Goal: Task Accomplishment & Management: Use online tool/utility

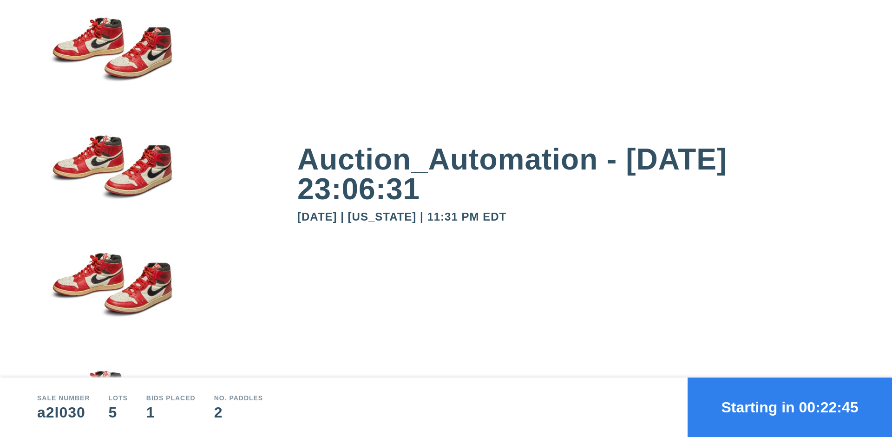
click at [789, 407] on button "Starting in 00:22:45" at bounding box center [789, 407] width 204 height 59
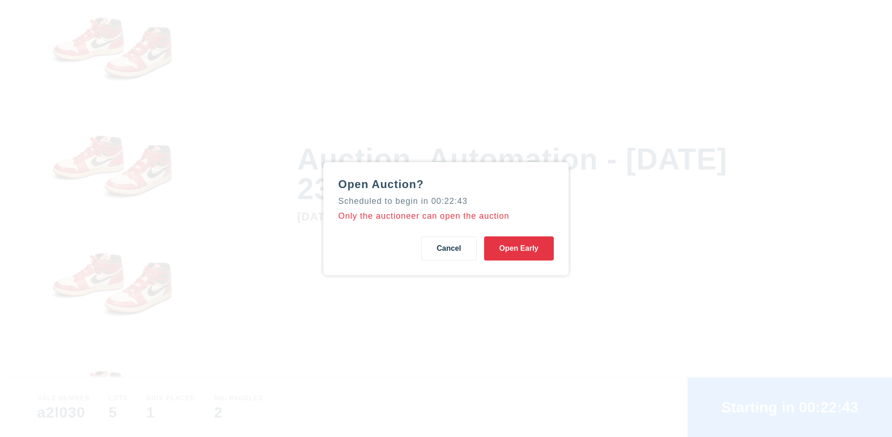
click at [519, 248] on button "Open Early" at bounding box center [519, 248] width 70 height 24
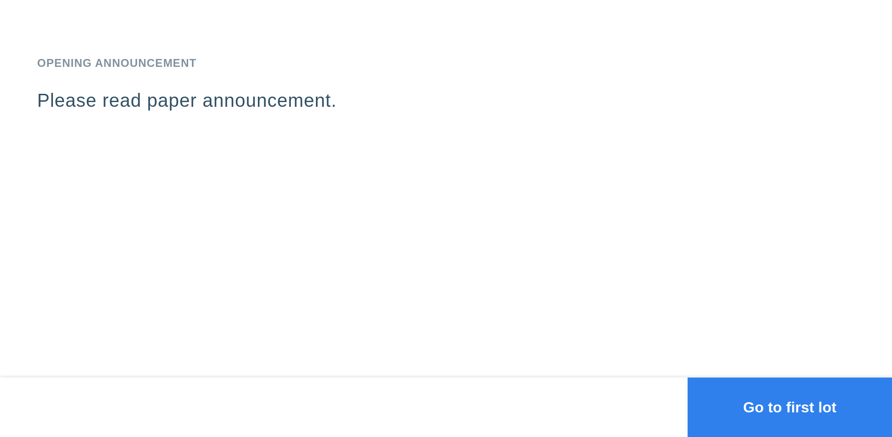
click at [789, 407] on button "Go to first lot" at bounding box center [789, 407] width 204 height 59
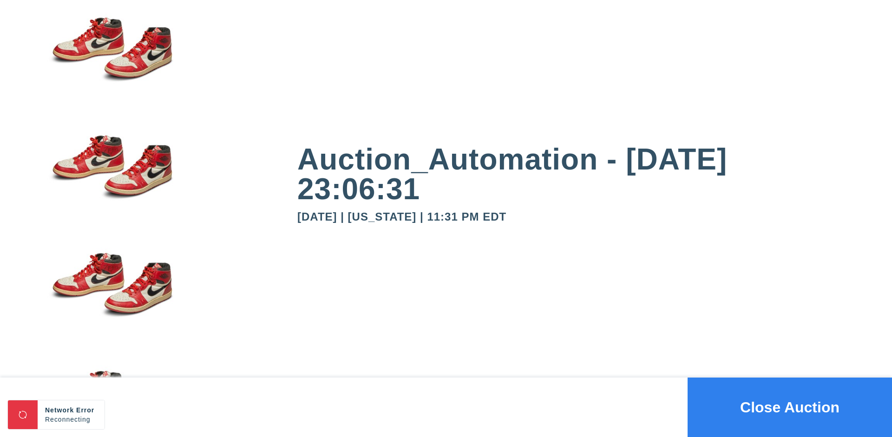
click at [789, 407] on button "Close Auction" at bounding box center [789, 407] width 204 height 59
